Goal: Transaction & Acquisition: Download file/media

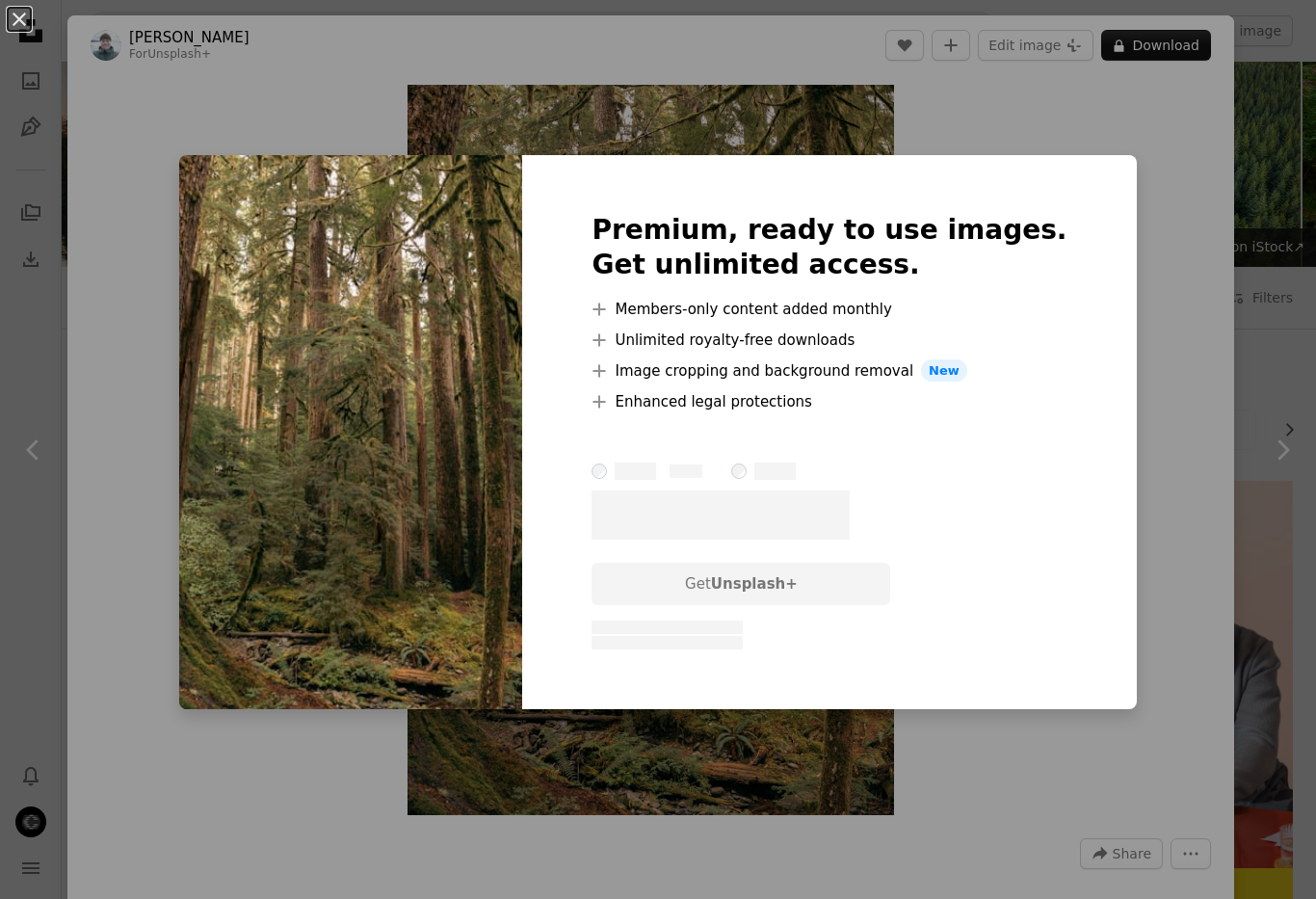
scroll to position [5100, 0]
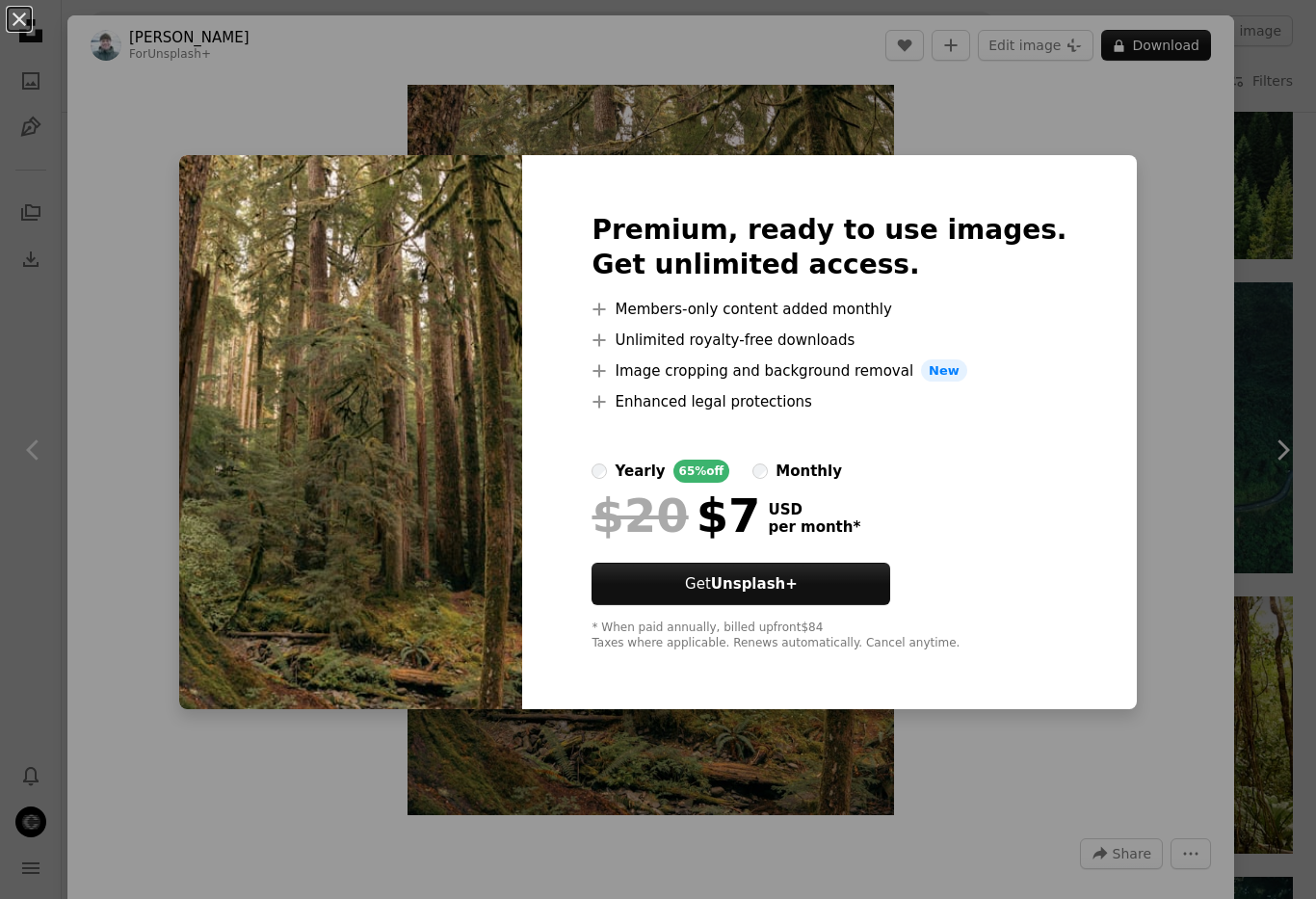
click at [1252, 184] on div "An X shape Premium, ready to use images. Get unlimited access. A plus sign Memb…" at bounding box center [658, 449] width 1316 height 899
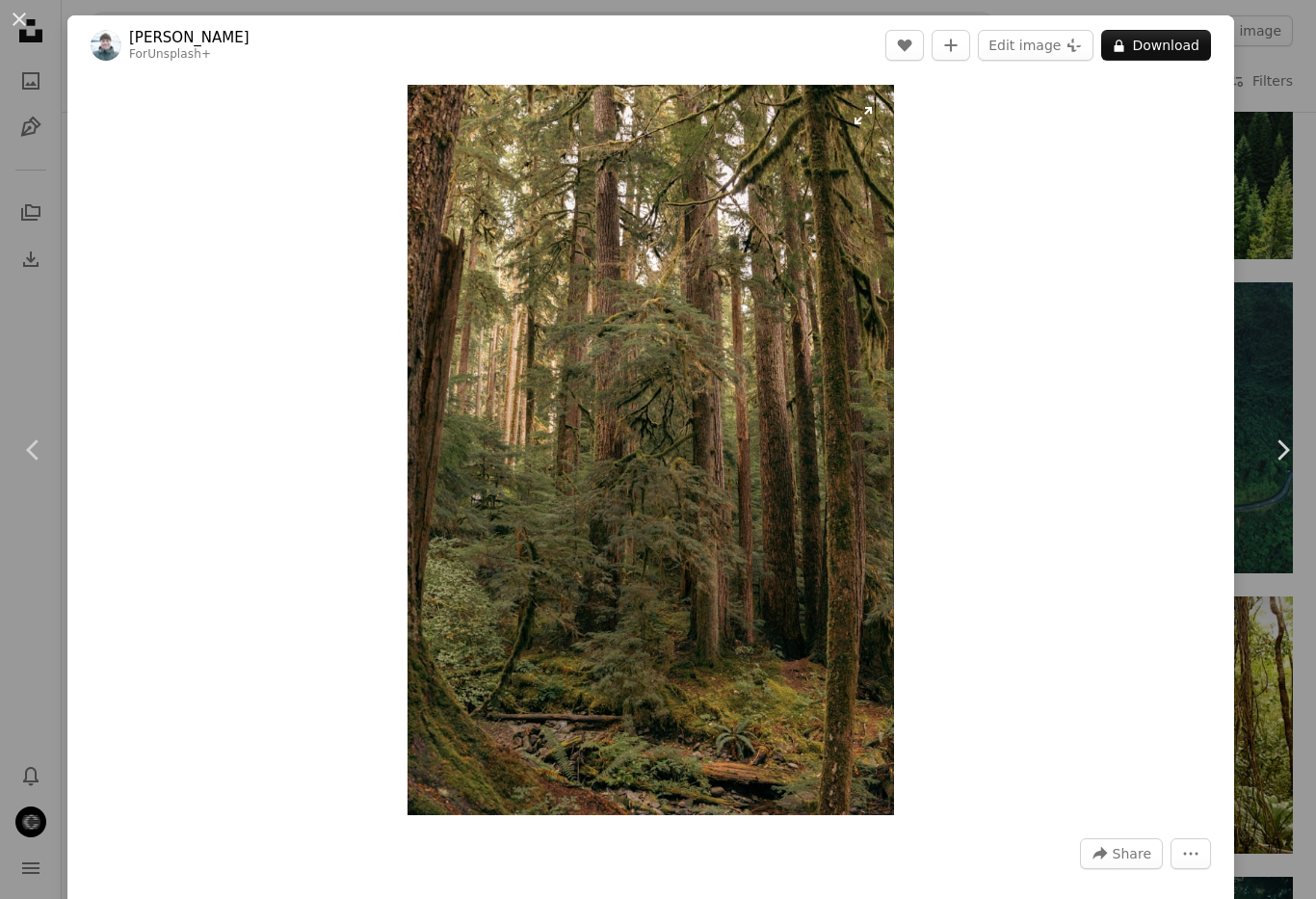
click at [767, 541] on img "Zoom in on this image" at bounding box center [650, 450] width 487 height 731
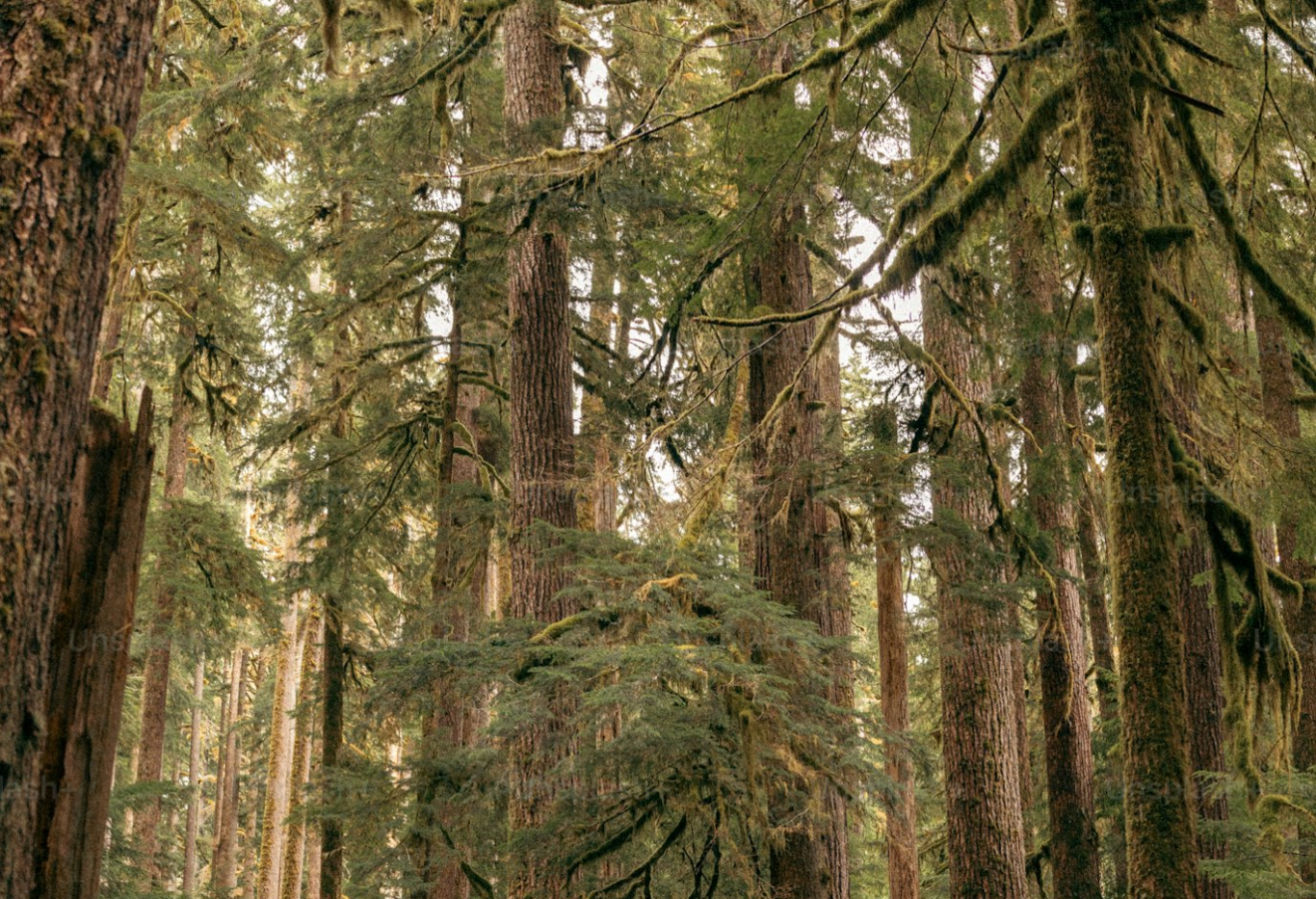
scroll to position [540, 0]
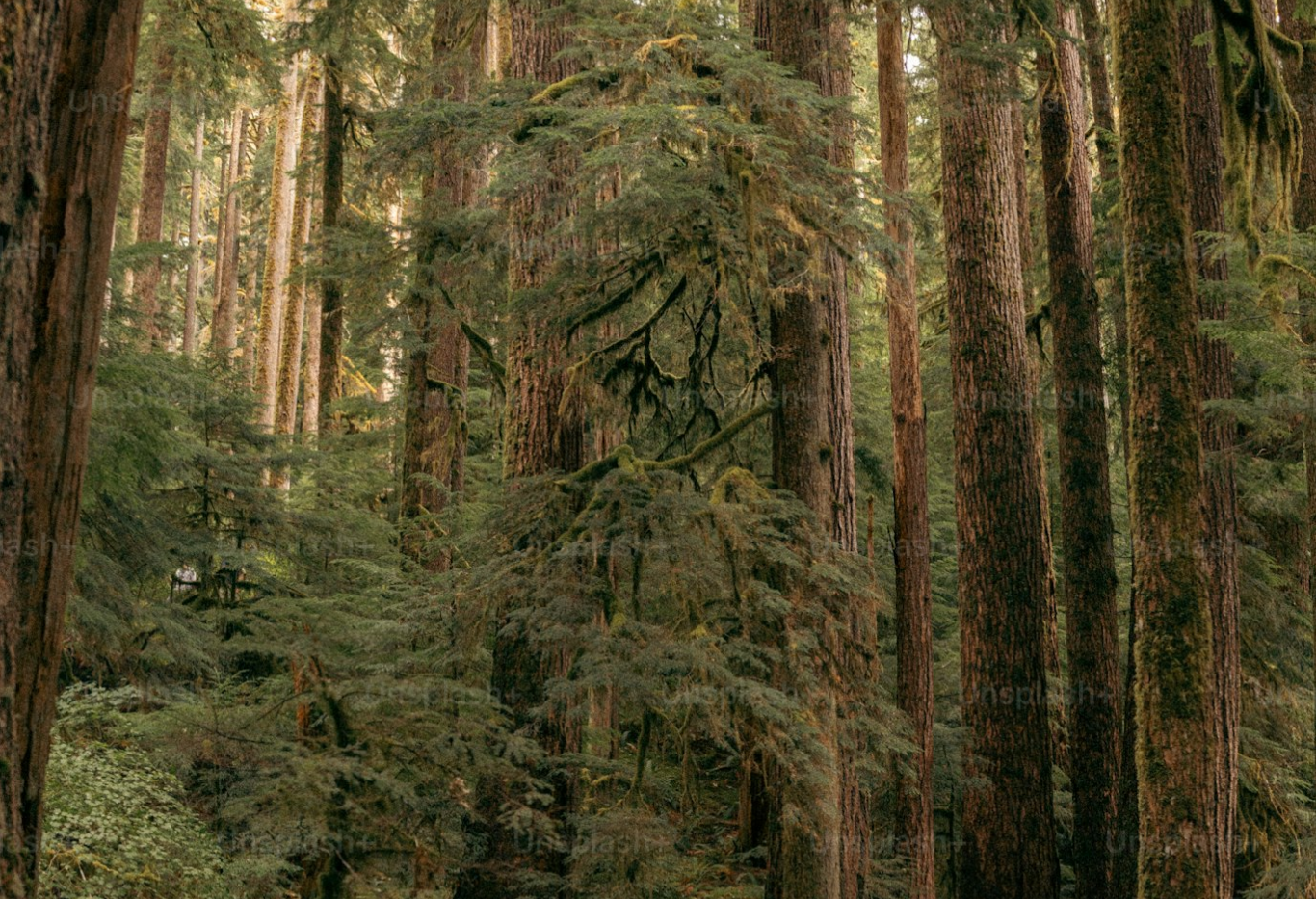
click at [767, 541] on img "Zoom out on this image" at bounding box center [658, 448] width 1318 height 1977
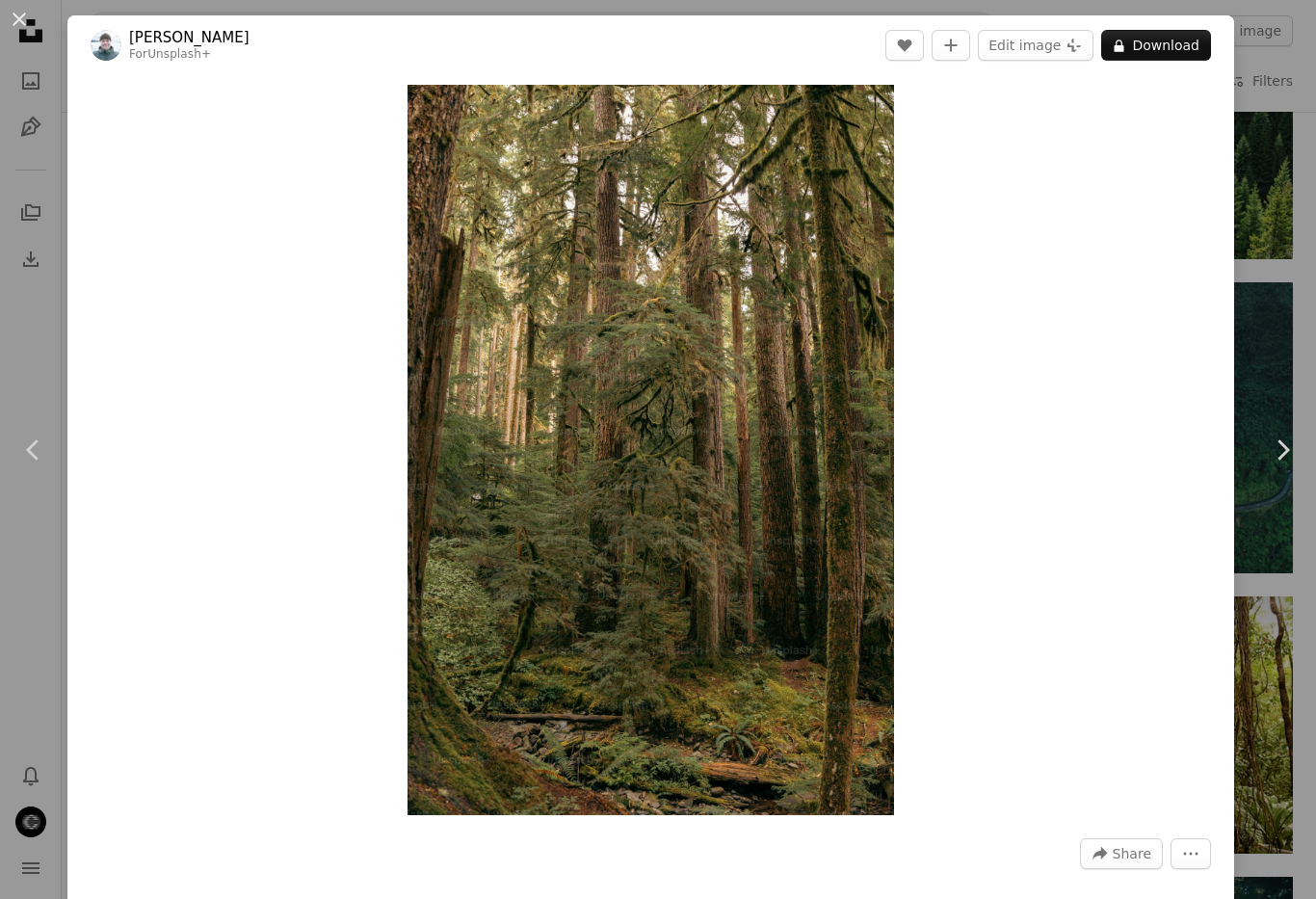
click at [1278, 276] on div "An X shape Chevron left Chevron right [PERSON_NAME] For Unsplash+ A heart A plu…" at bounding box center [658, 449] width 1316 height 899
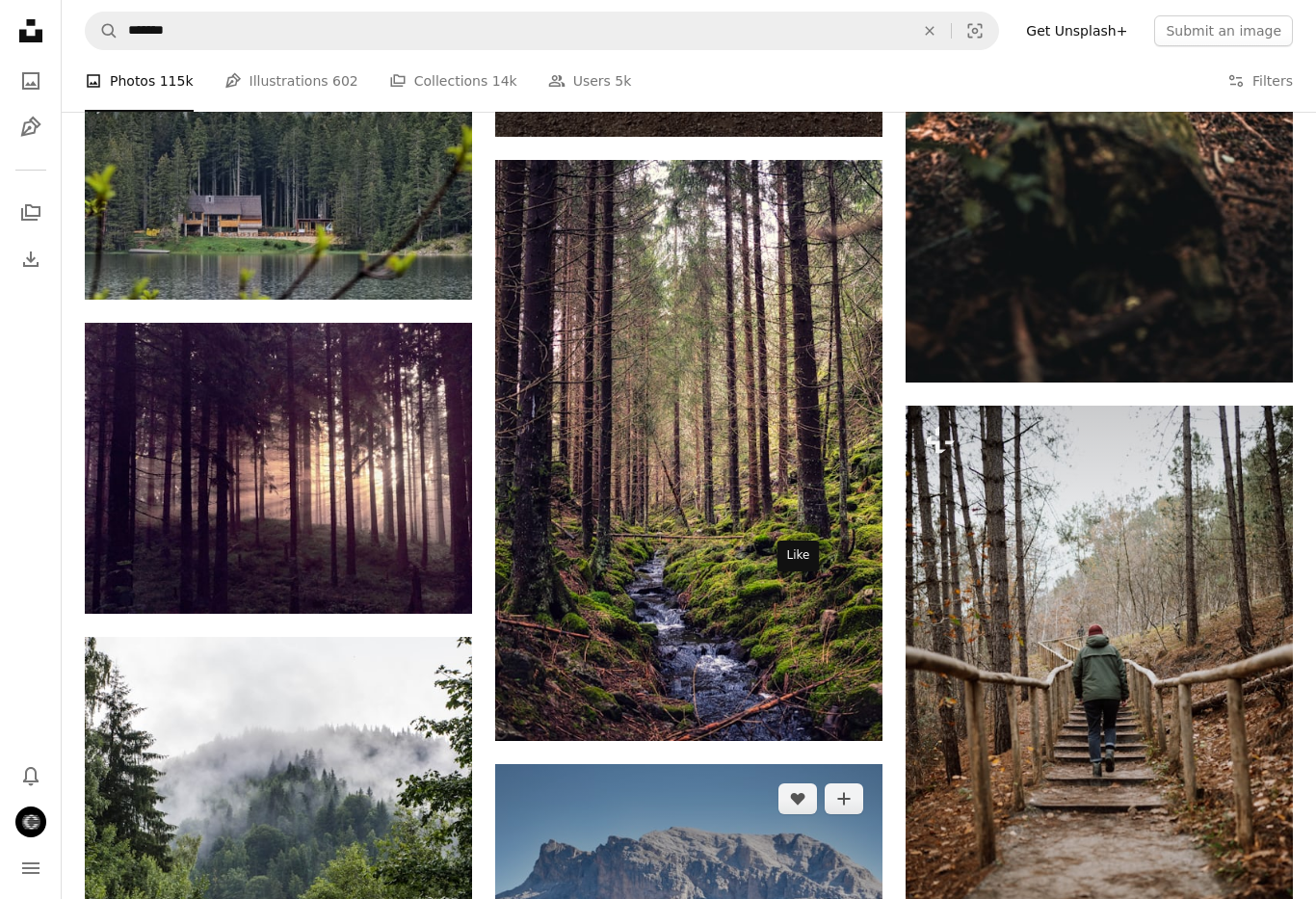
scroll to position [13552, 0]
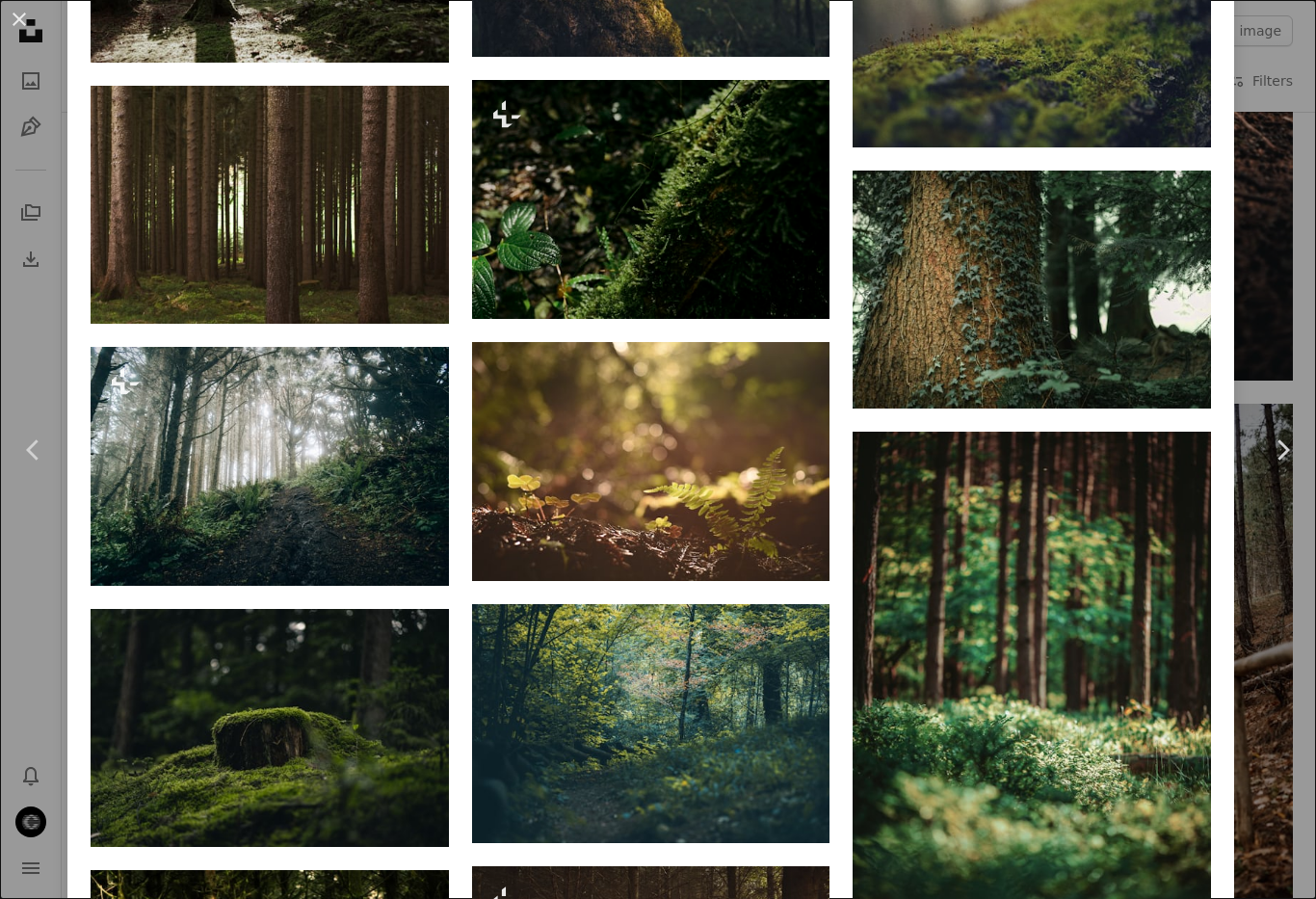
scroll to position [3024, 0]
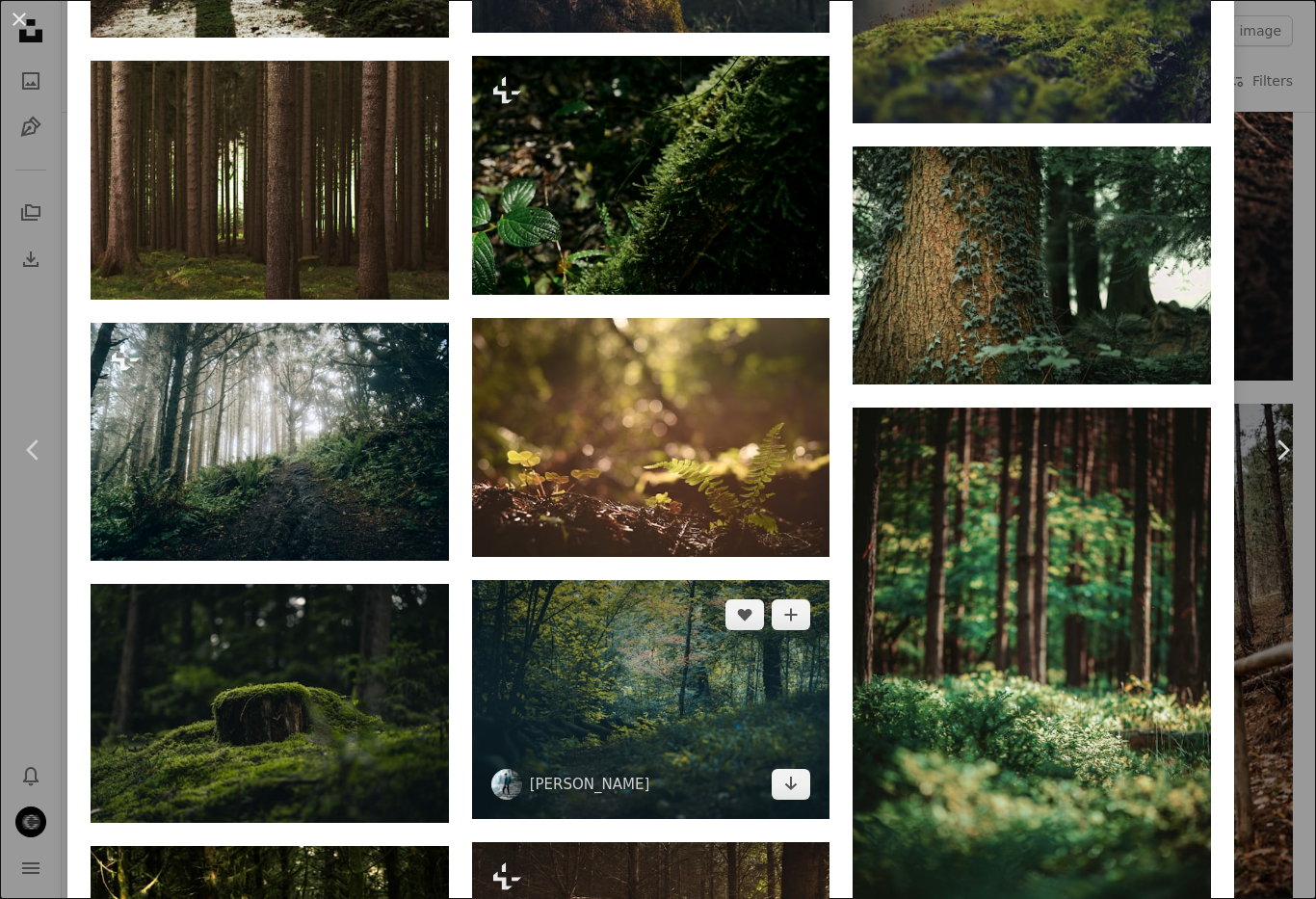
click at [692, 580] on img at bounding box center [651, 700] width 358 height 239
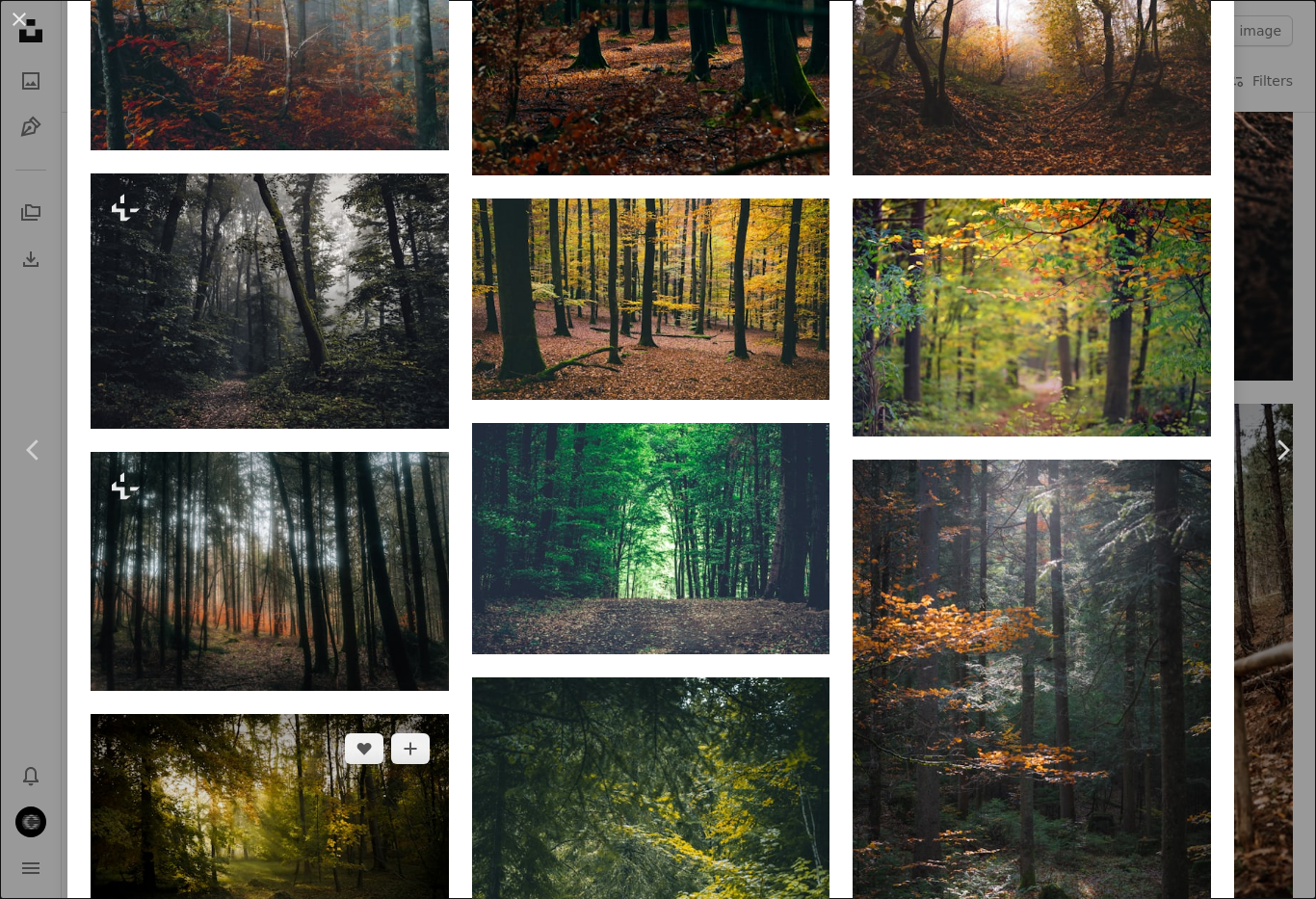
scroll to position [1840, 0]
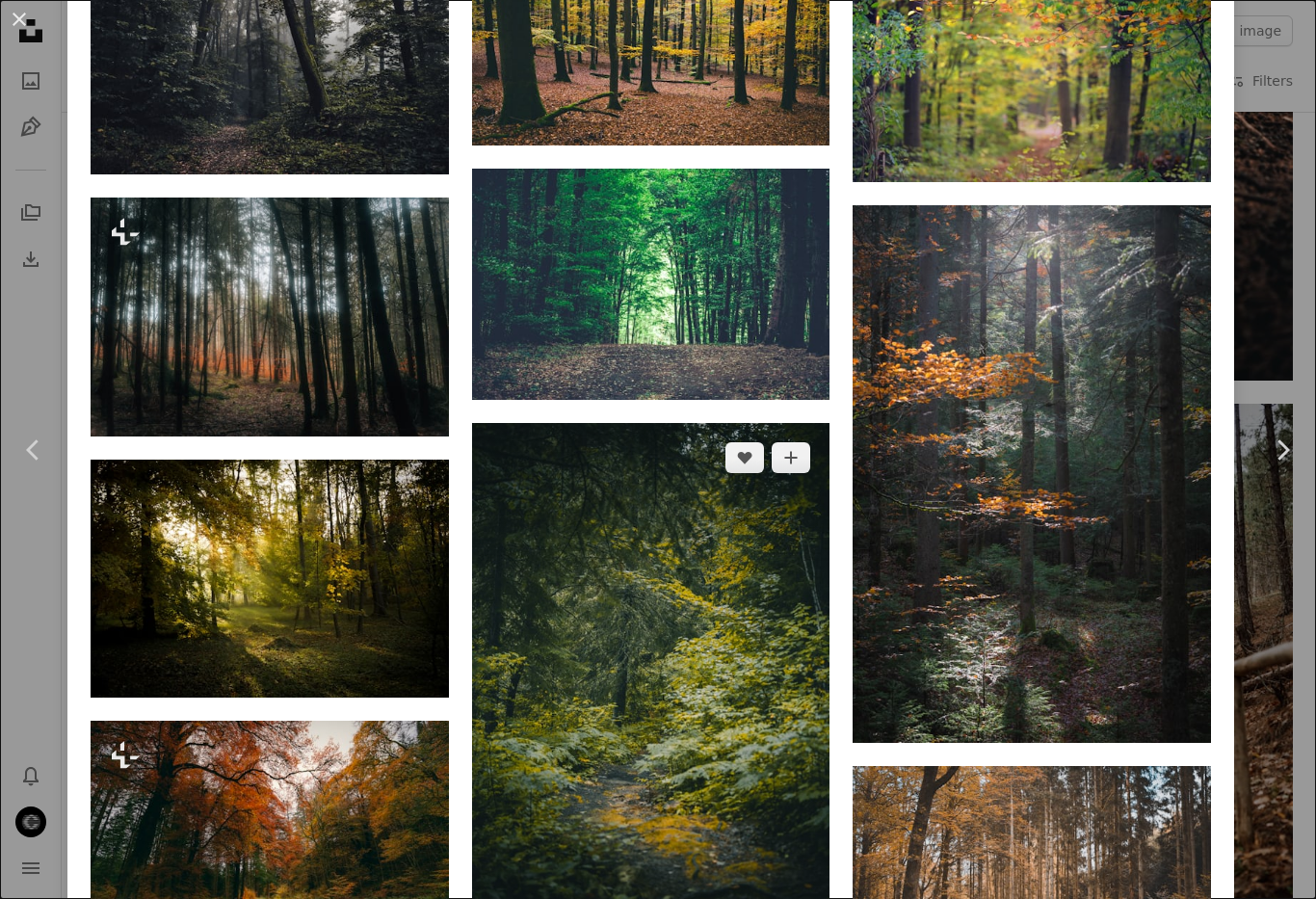
click at [670, 487] on img at bounding box center [651, 692] width 358 height 538
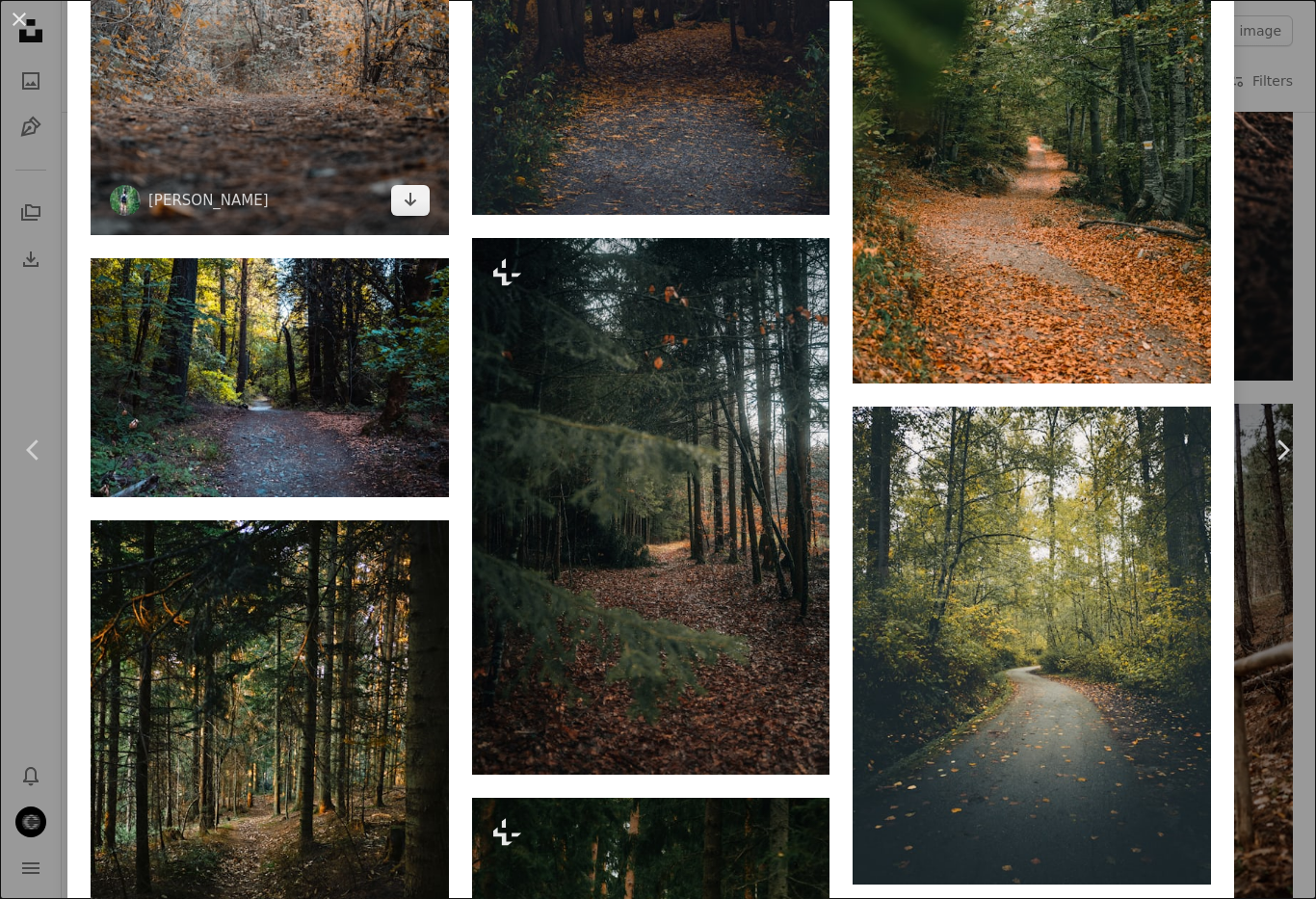
scroll to position [7179, 0]
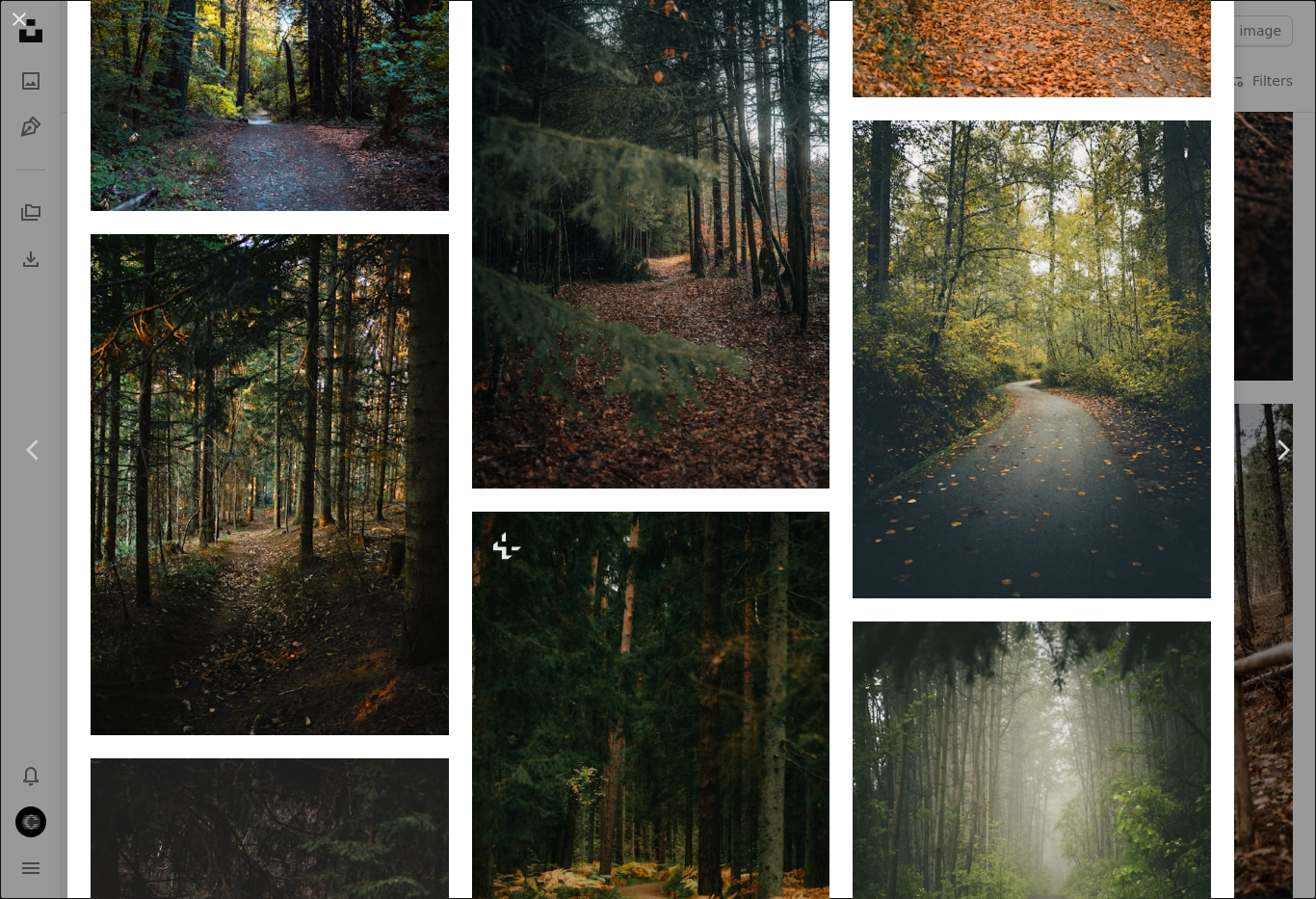
click at [1293, 255] on div "An X shape Chevron left Chevron right [PERSON_NAME] brondia A heart A plus sign…" at bounding box center [658, 449] width 1316 height 899
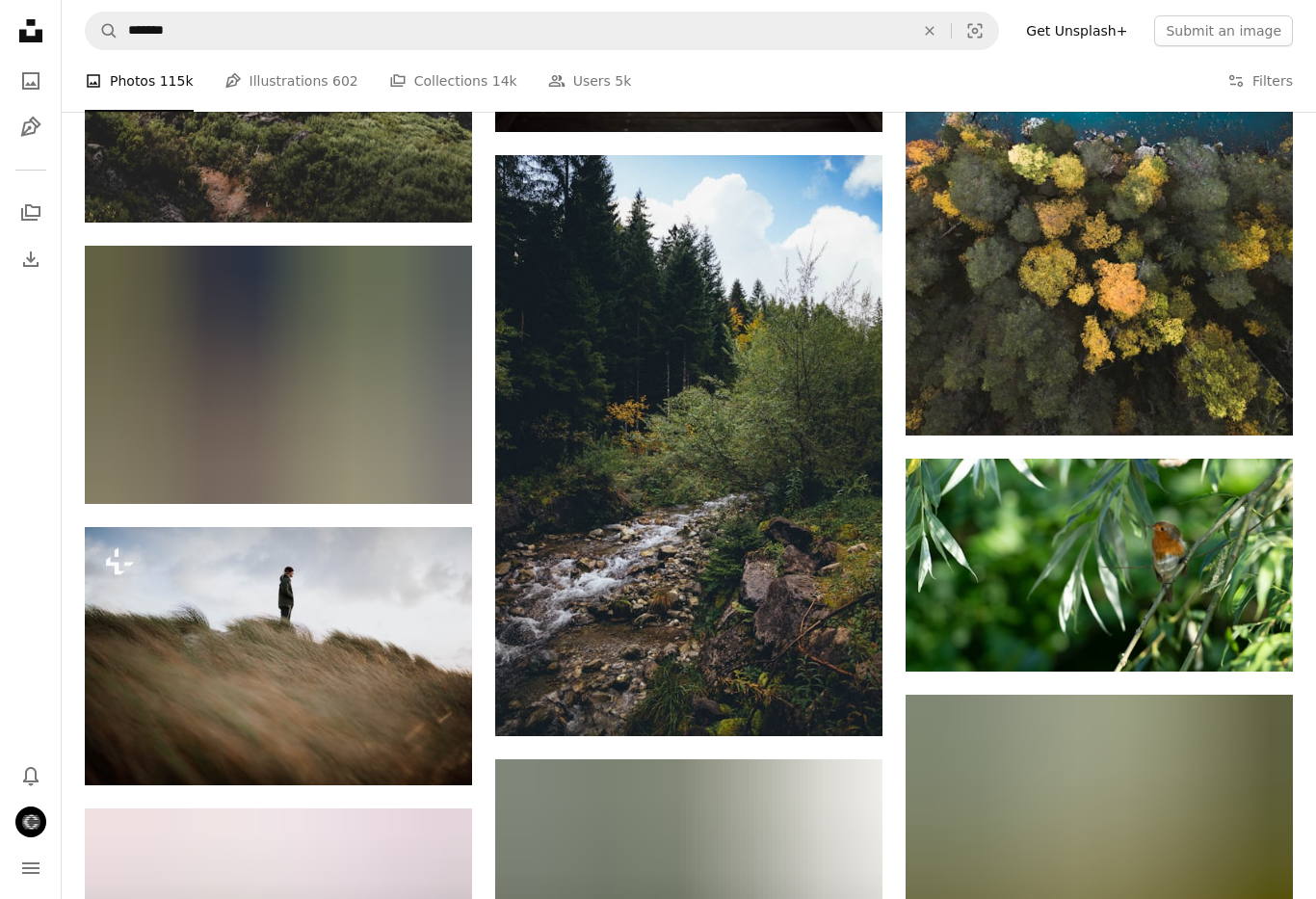
scroll to position [17356, 0]
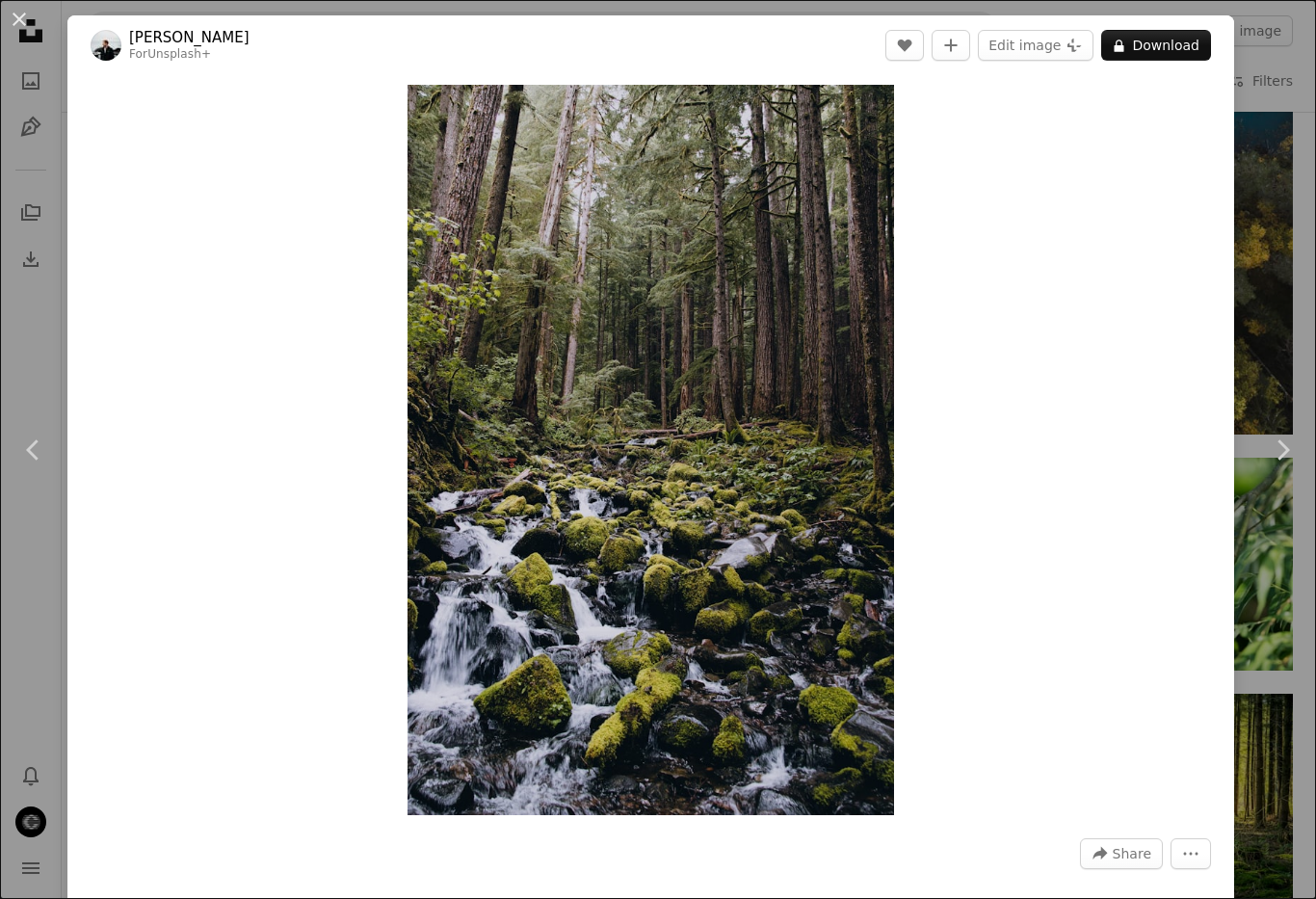
click at [18, 313] on div "An X shape Chevron left Chevron right [PERSON_NAME] For Unsplash+ A heart A plu…" at bounding box center [658, 449] width 1316 height 899
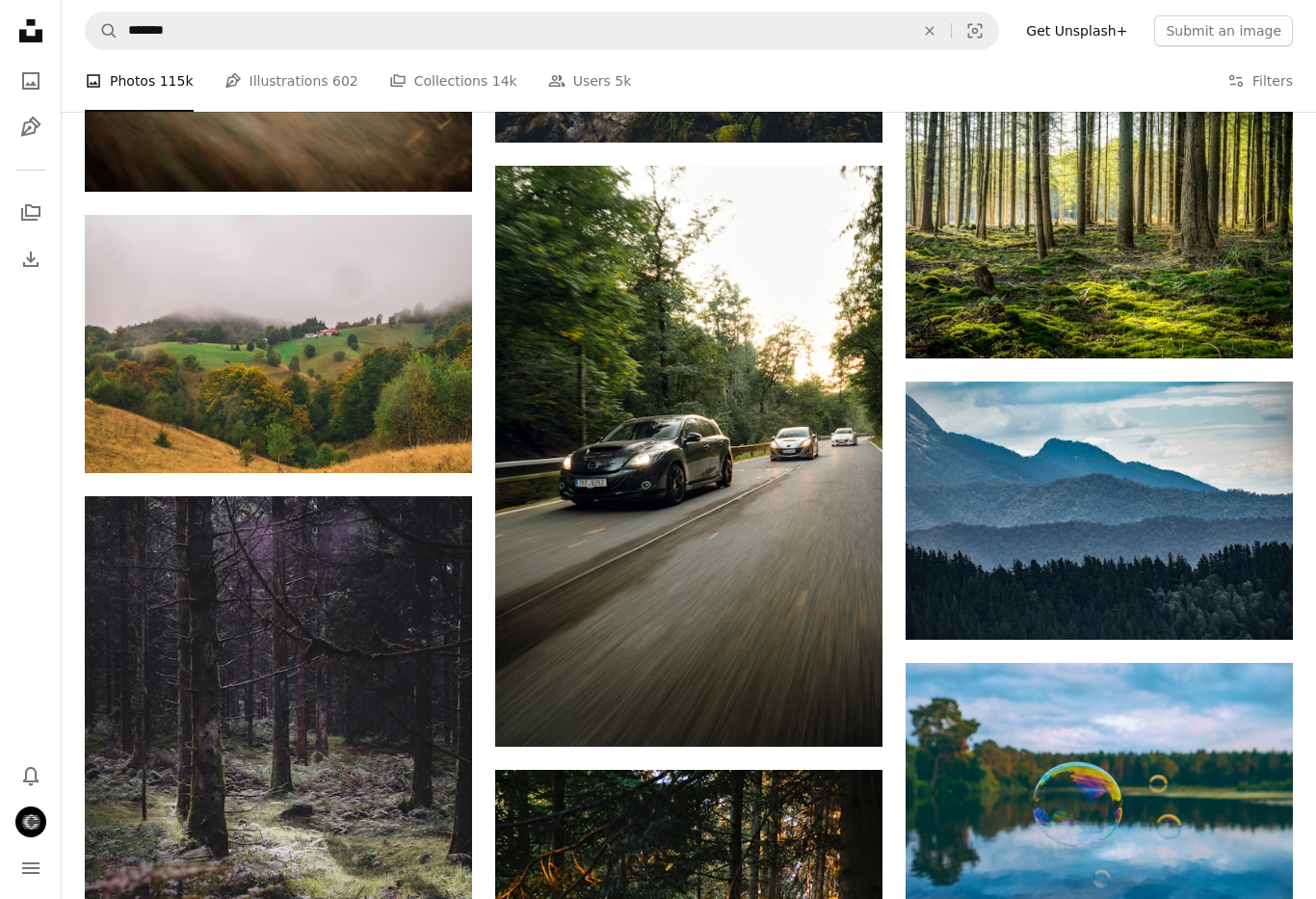
scroll to position [17792, 0]
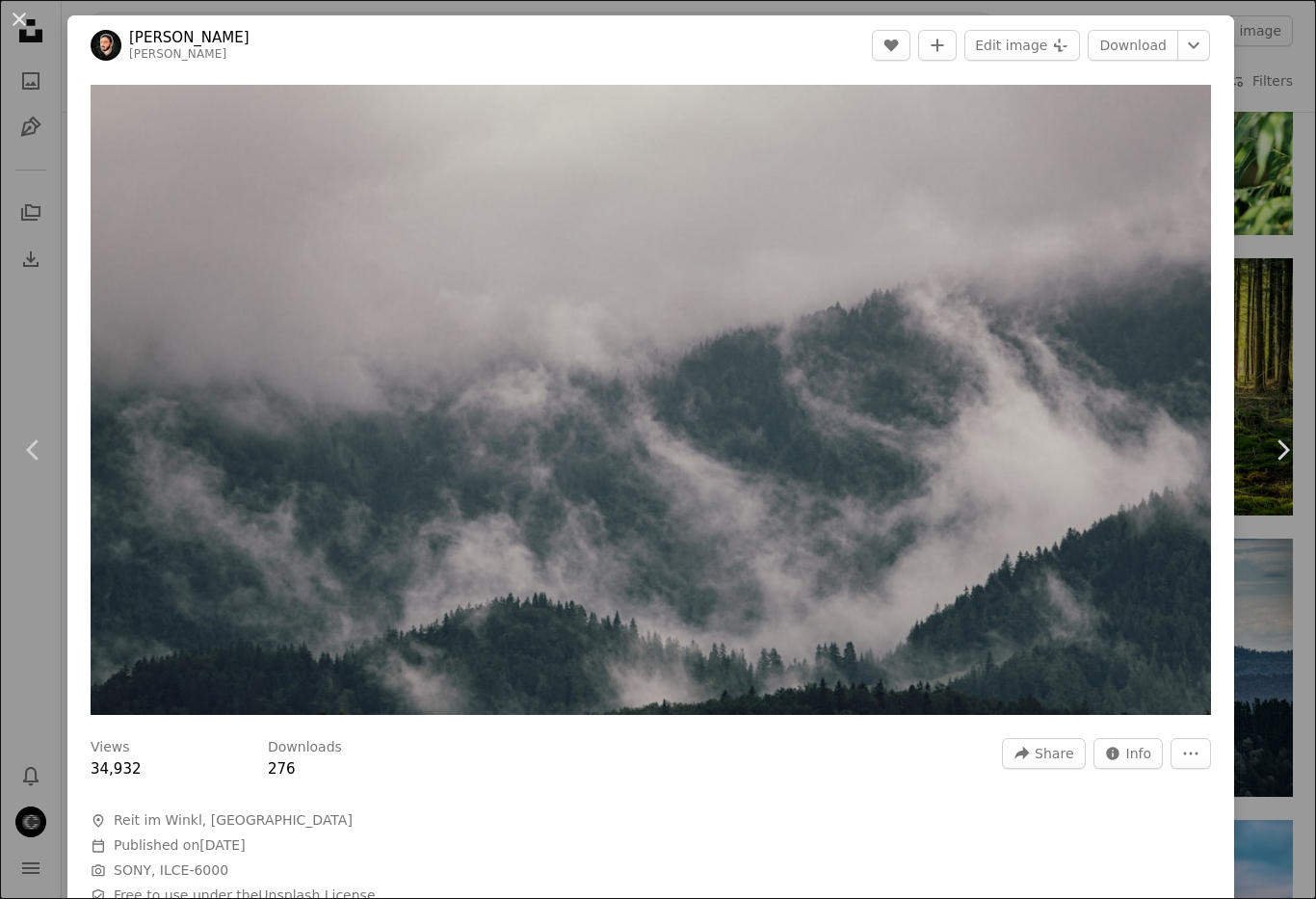
click at [28, 675] on div "An X shape Chevron left Chevron right [PERSON_NAME] karlsson A heart A plus sig…" at bounding box center [658, 449] width 1316 height 899
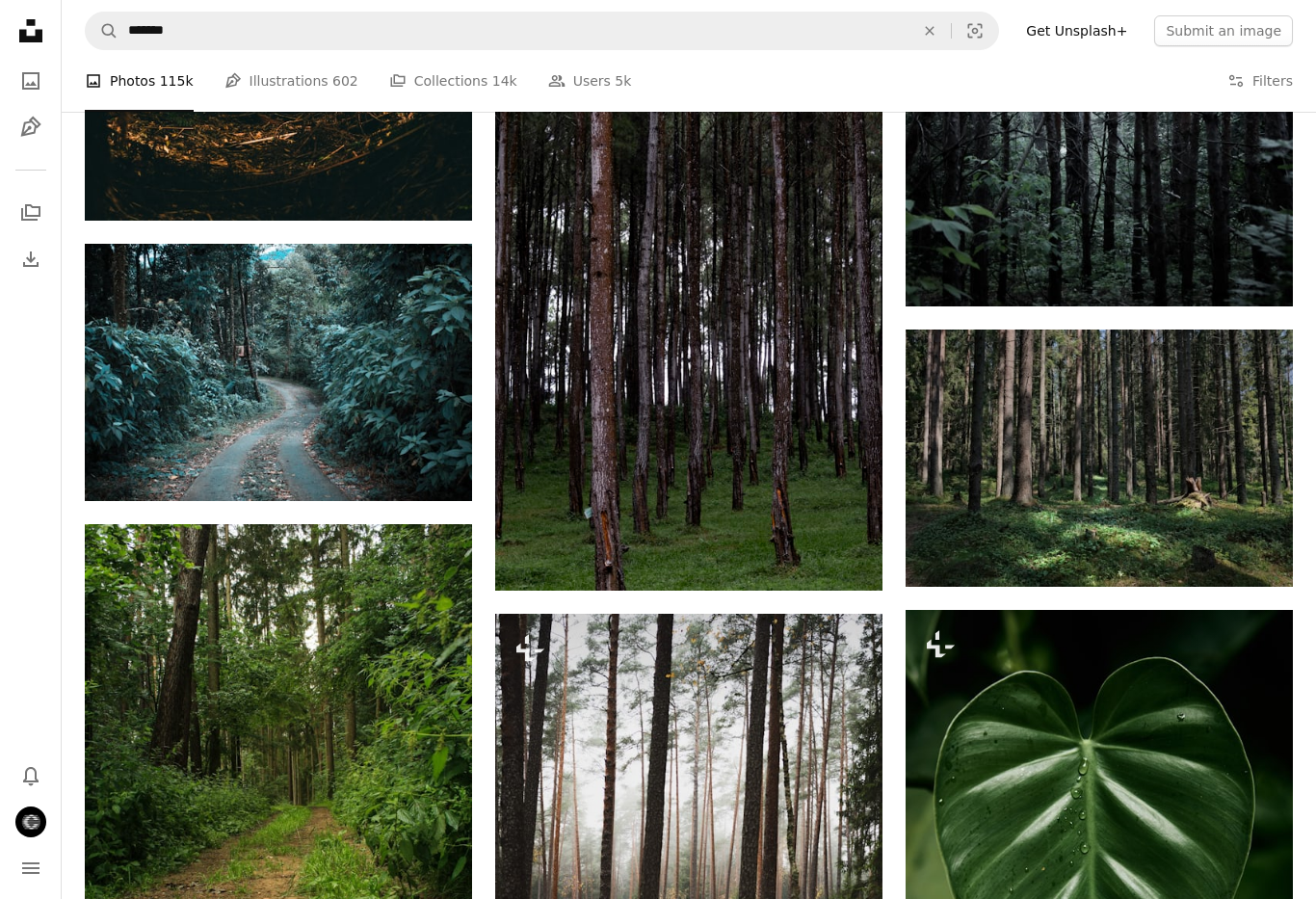
scroll to position [22031, 0]
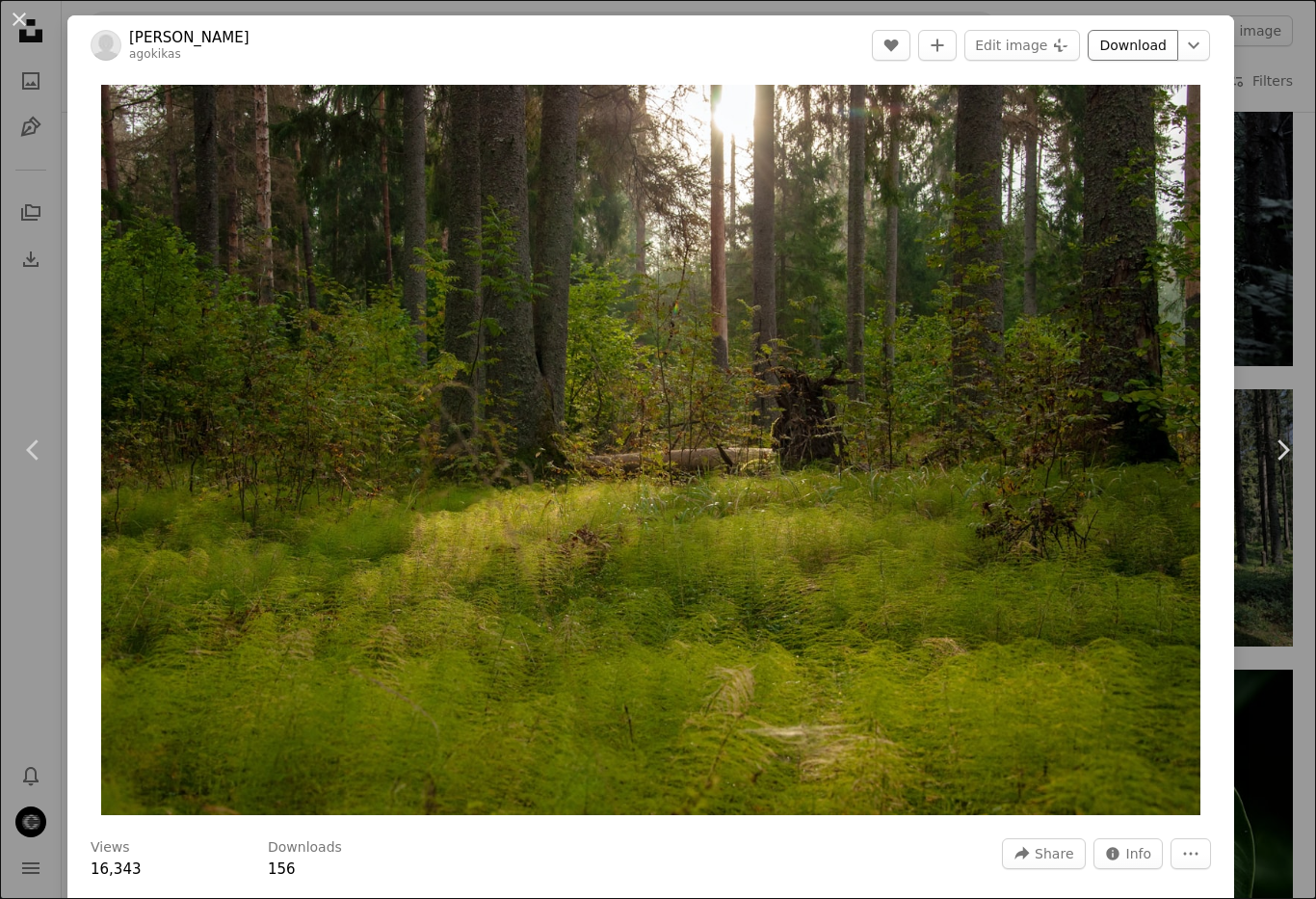
click at [1161, 40] on link "Download" at bounding box center [1133, 45] width 91 height 31
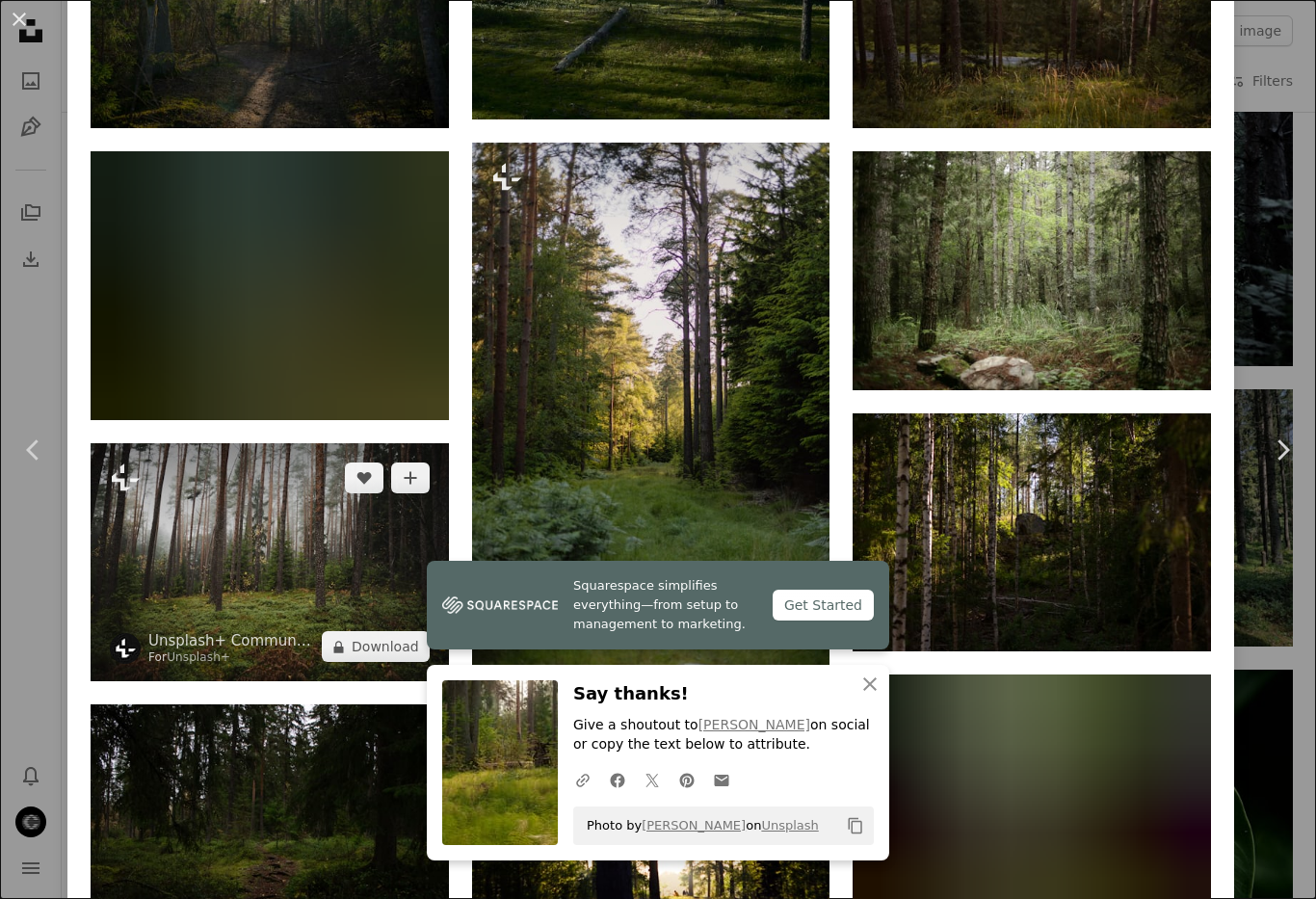
scroll to position [1262, 0]
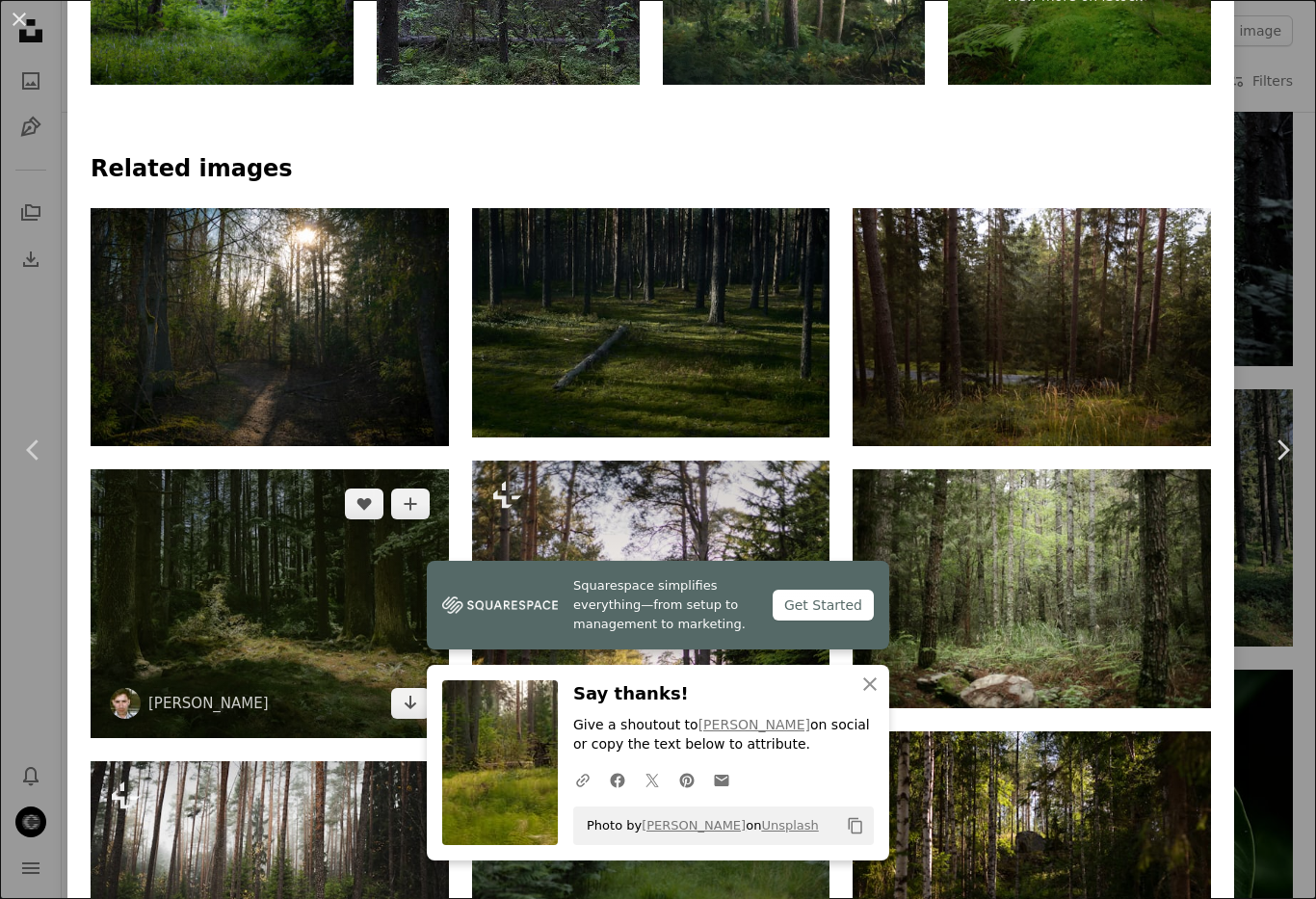
click at [337, 469] on img at bounding box center [270, 603] width 358 height 269
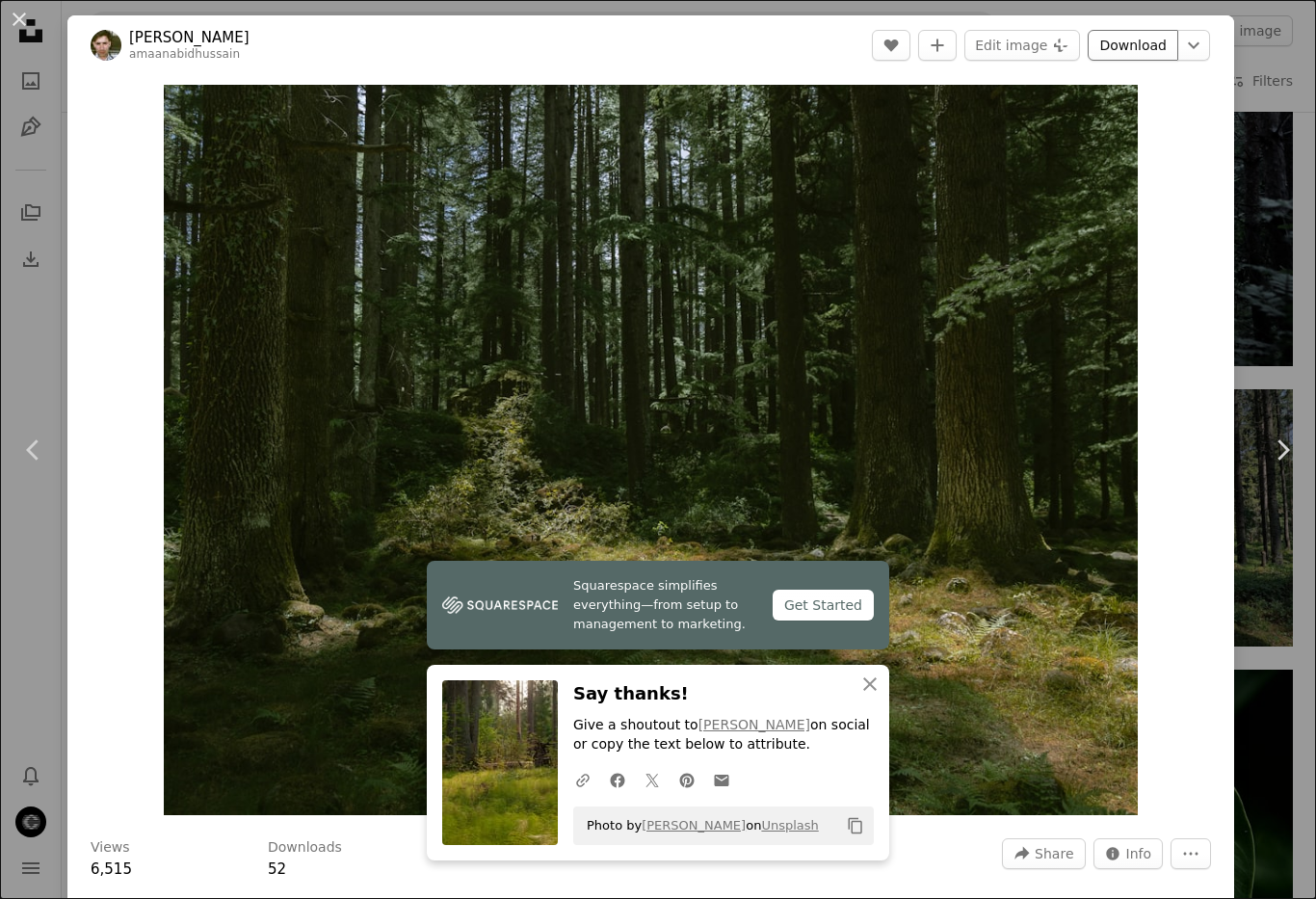
click at [1137, 47] on link "Download" at bounding box center [1133, 45] width 91 height 31
